Goal: Find contact information

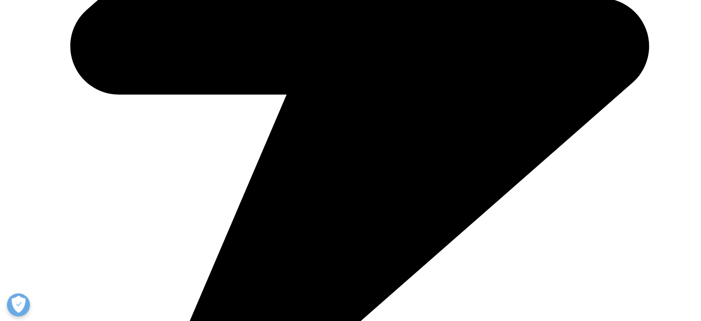
scroll to position [467, 0]
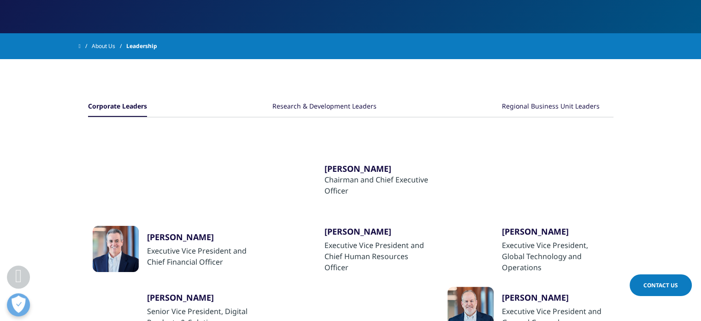
scroll to position [154, 0]
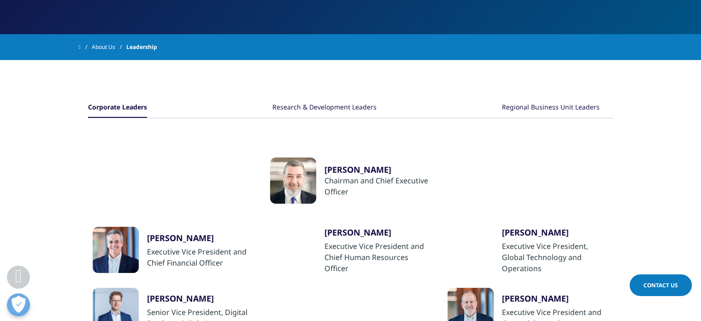
click at [517, 108] on div "Regional Business Unit Leaders" at bounding box center [551, 108] width 98 height 20
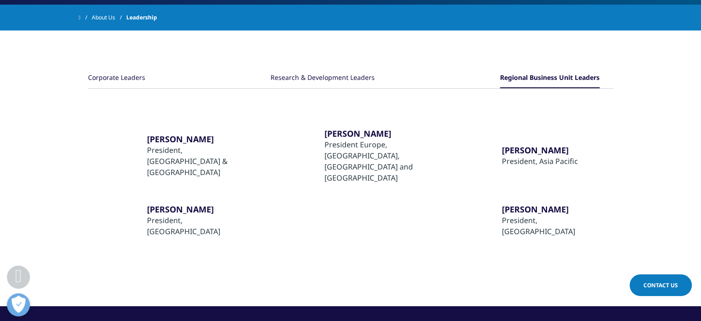
scroll to position [184, 0]
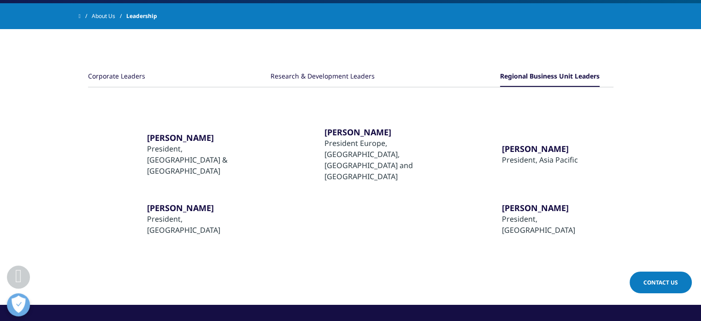
click at [174, 203] on div "​Nilton Paletta" at bounding box center [200, 207] width 107 height 11
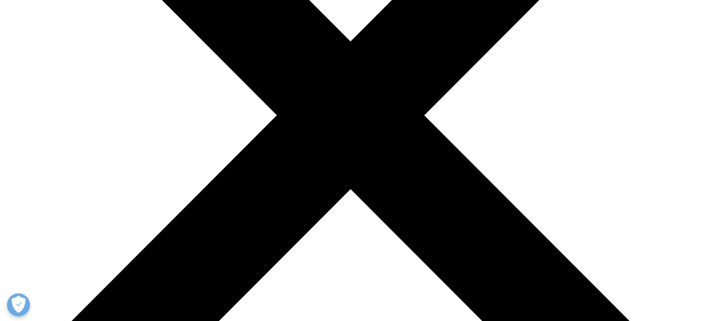
scroll to position [200, 0]
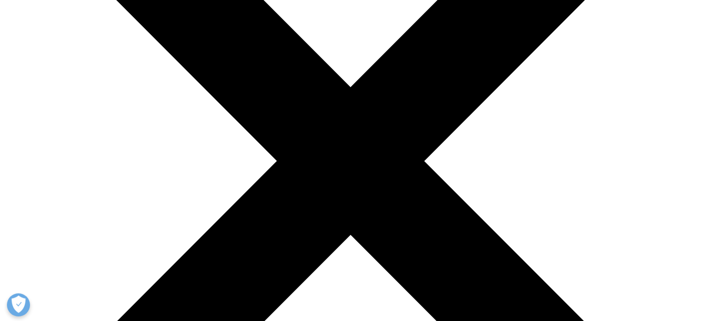
drag, startPoint x: 369, startPoint y: 75, endPoint x: 243, endPoint y: 77, distance: 126.8
copy h3 "Nilton Paletta"
